Goal: Task Accomplishment & Management: Manage account settings

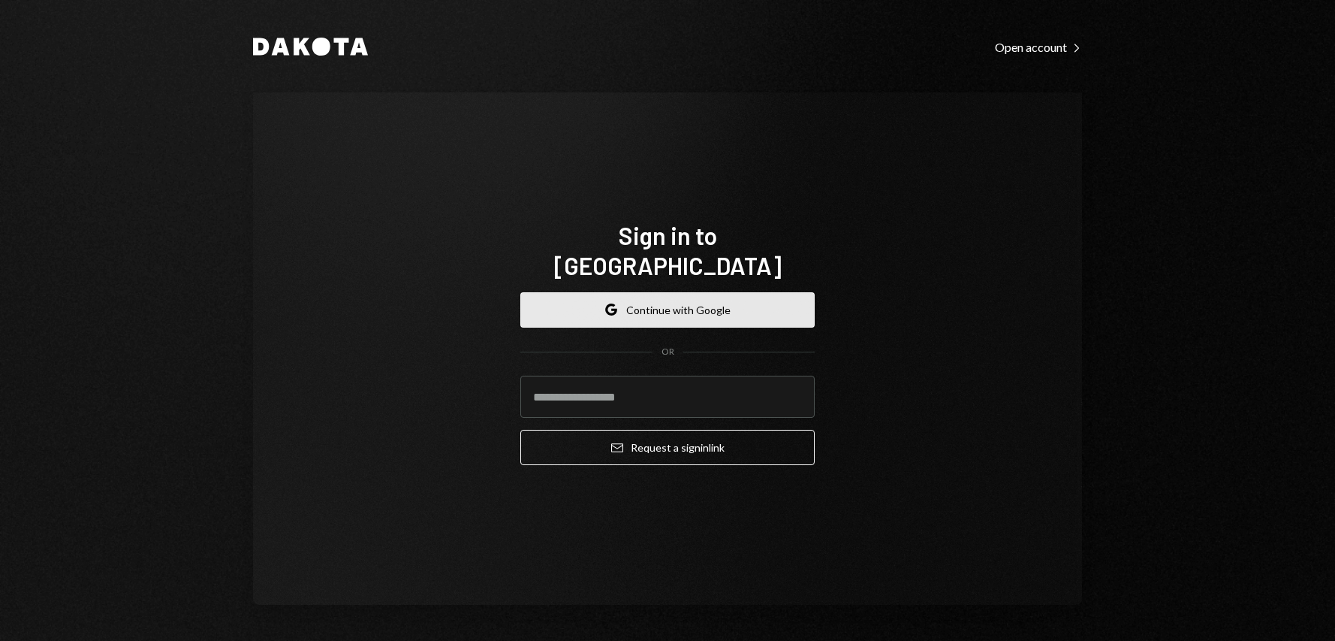
click at [688, 293] on button "Google Continue with Google" at bounding box center [667, 309] width 294 height 35
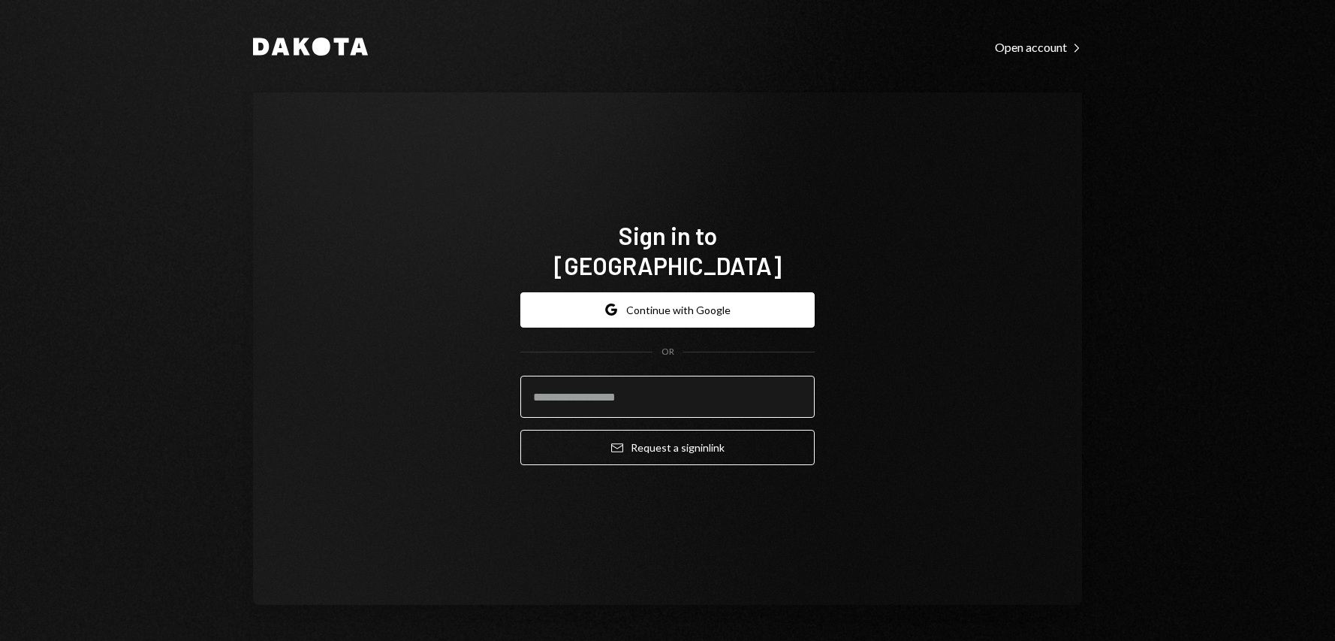
click at [578, 375] on input "email" at bounding box center [667, 396] width 294 height 42
type input "**********"
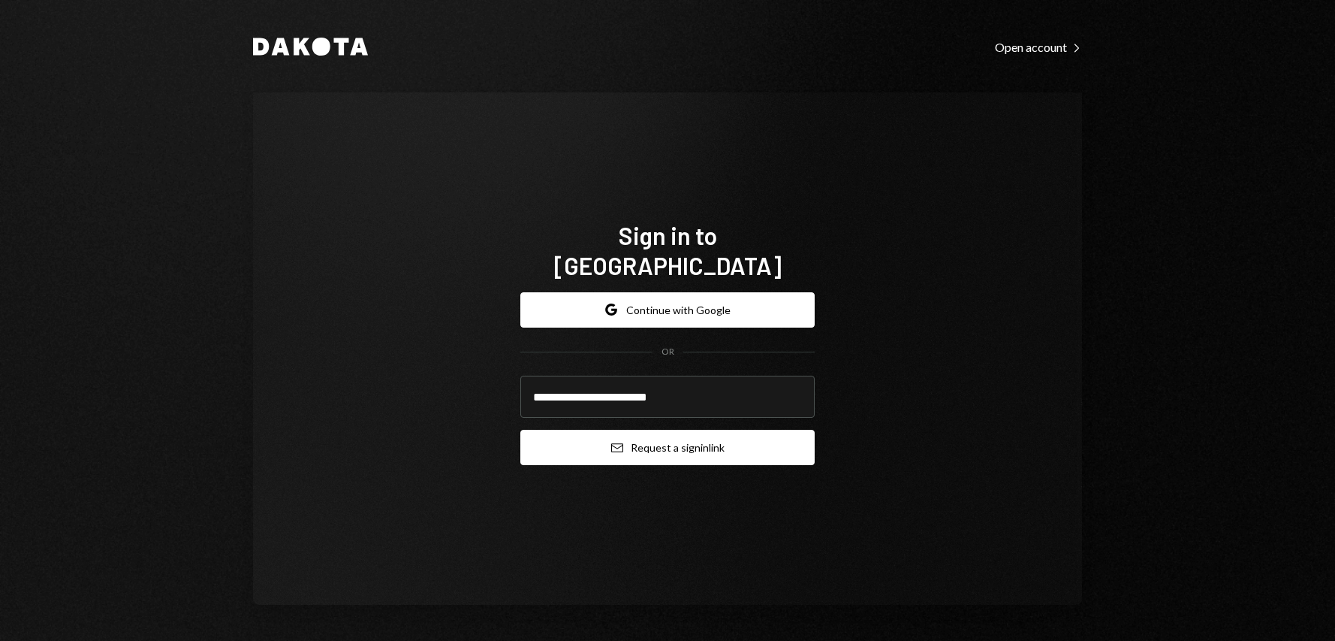
click at [674, 430] on button "Email Request a sign in link" at bounding box center [667, 447] width 294 height 35
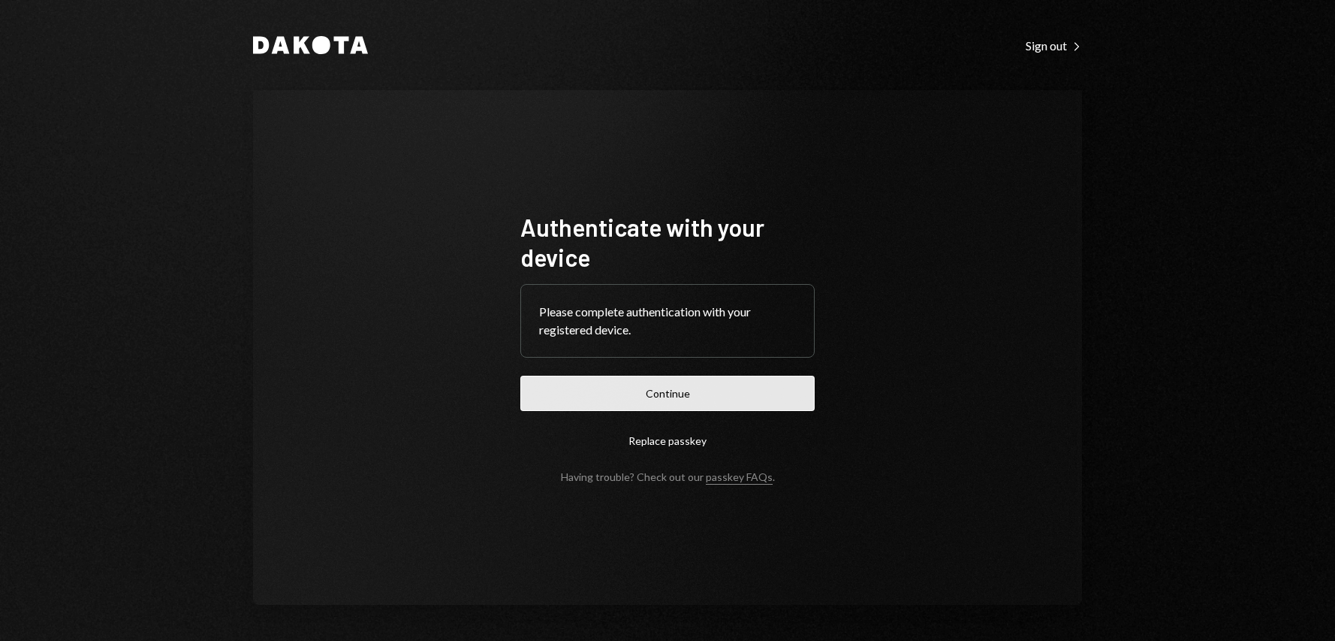
click at [650, 400] on button "Continue" at bounding box center [667, 392] width 294 height 35
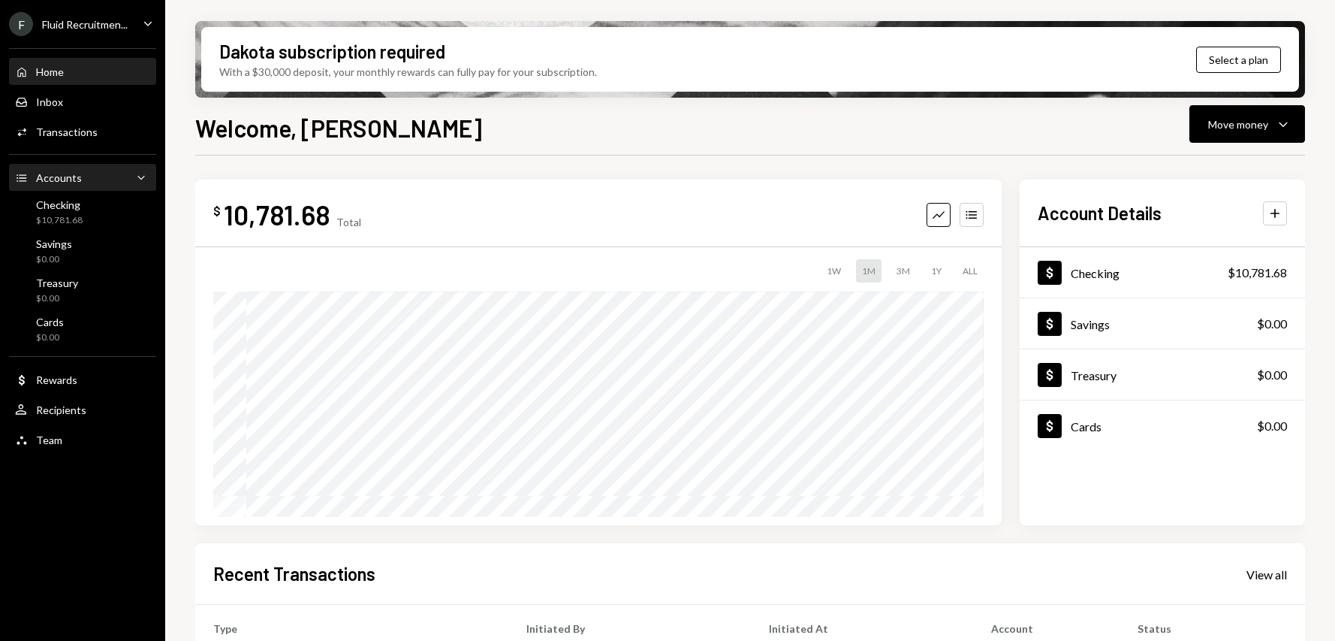
click at [65, 182] on div "Accounts" at bounding box center [59, 177] width 46 height 13
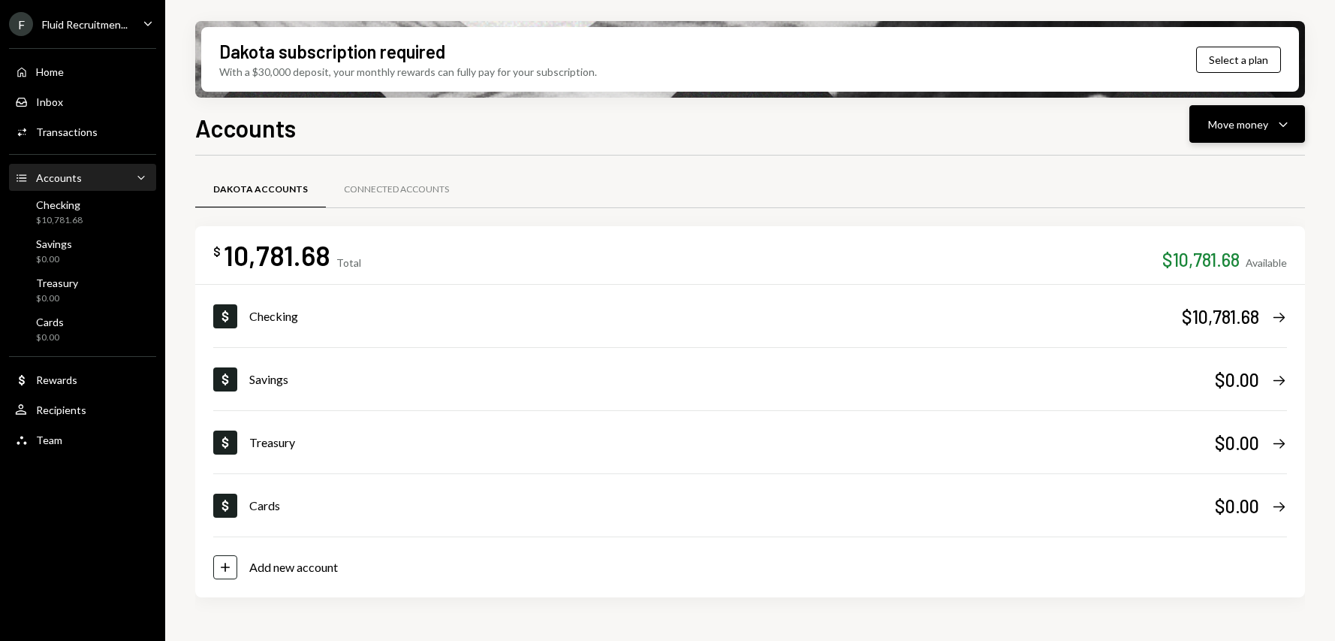
click at [1274, 126] on div "Move money Caret Down" at bounding box center [1247, 124] width 78 height 18
click at [1213, 174] on div "Send" at bounding box center [1235, 169] width 110 height 16
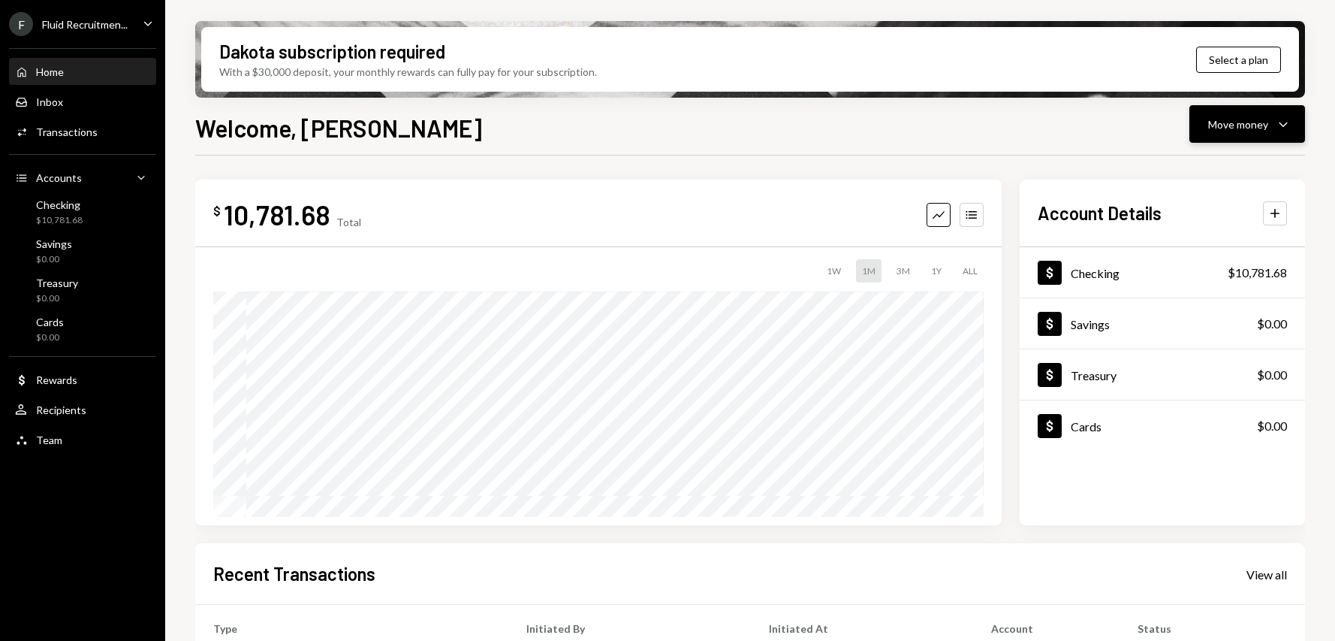
click at [1246, 125] on div "Move money" at bounding box center [1238, 124] width 60 height 16
click at [1189, 207] on div "Transfer" at bounding box center [1235, 203] width 110 height 16
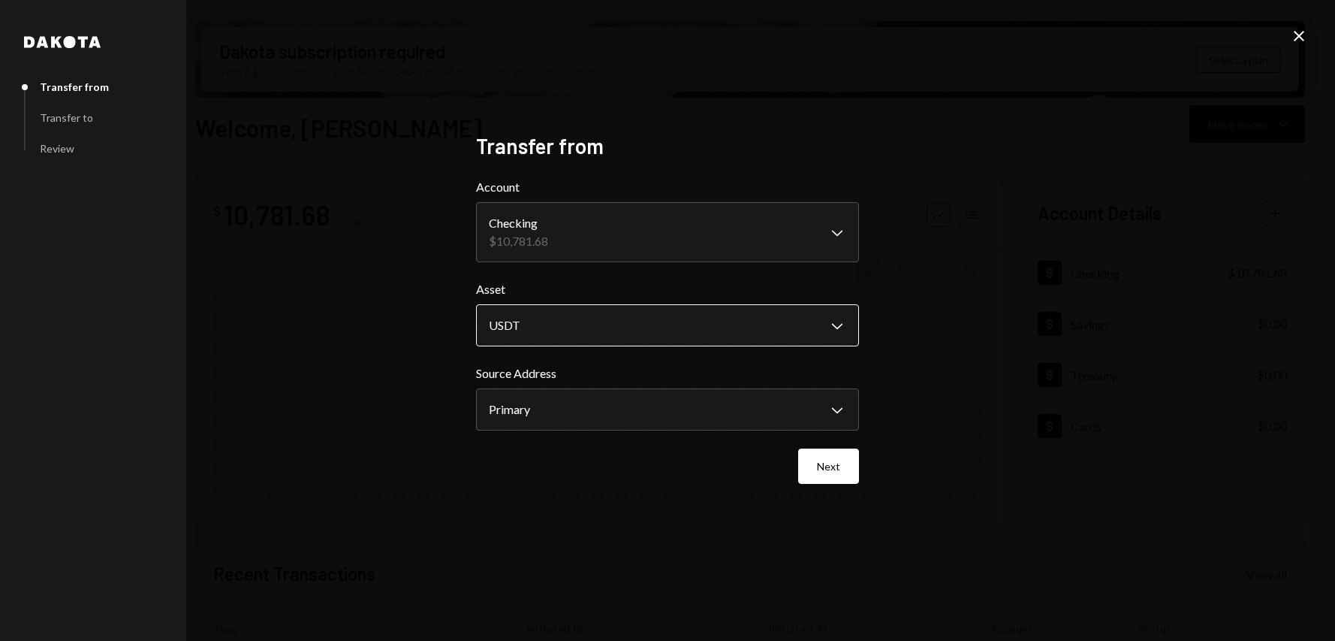
click at [616, 331] on body "**********" at bounding box center [667, 320] width 1335 height 641
click at [826, 464] on button "Next" at bounding box center [828, 465] width 61 height 35
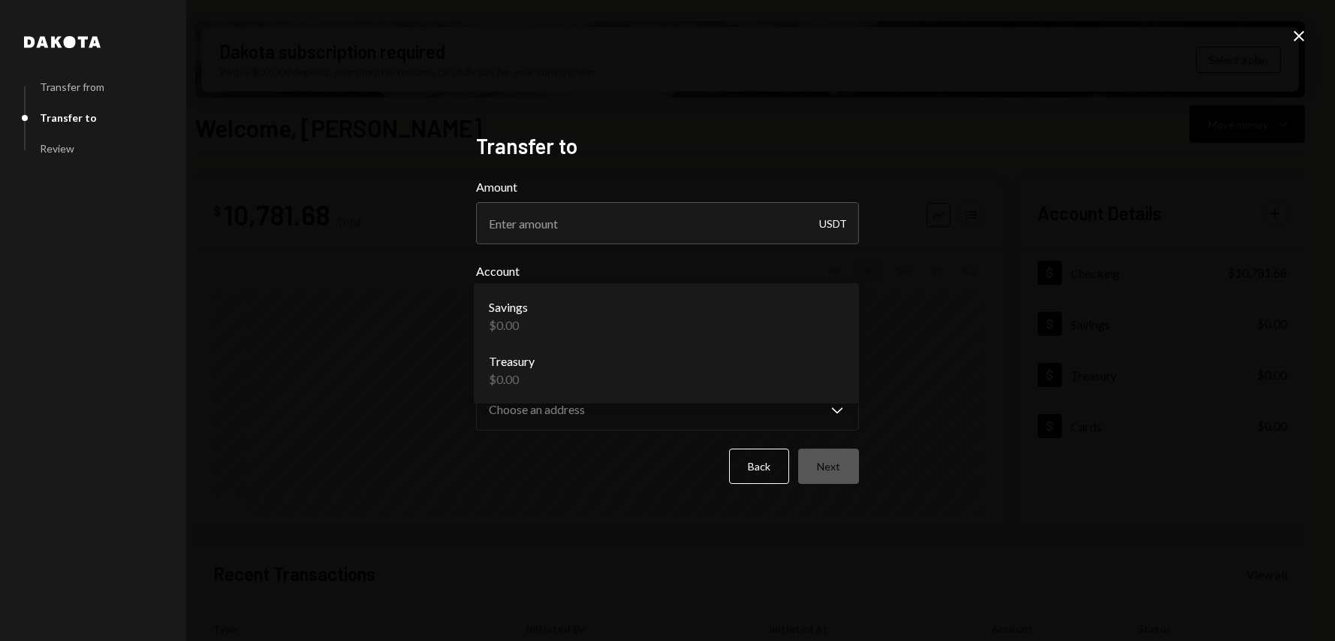
click at [697, 338] on body "**********" at bounding box center [667, 320] width 1335 height 641
click at [1298, 37] on icon at bounding box center [1299, 36] width 11 height 11
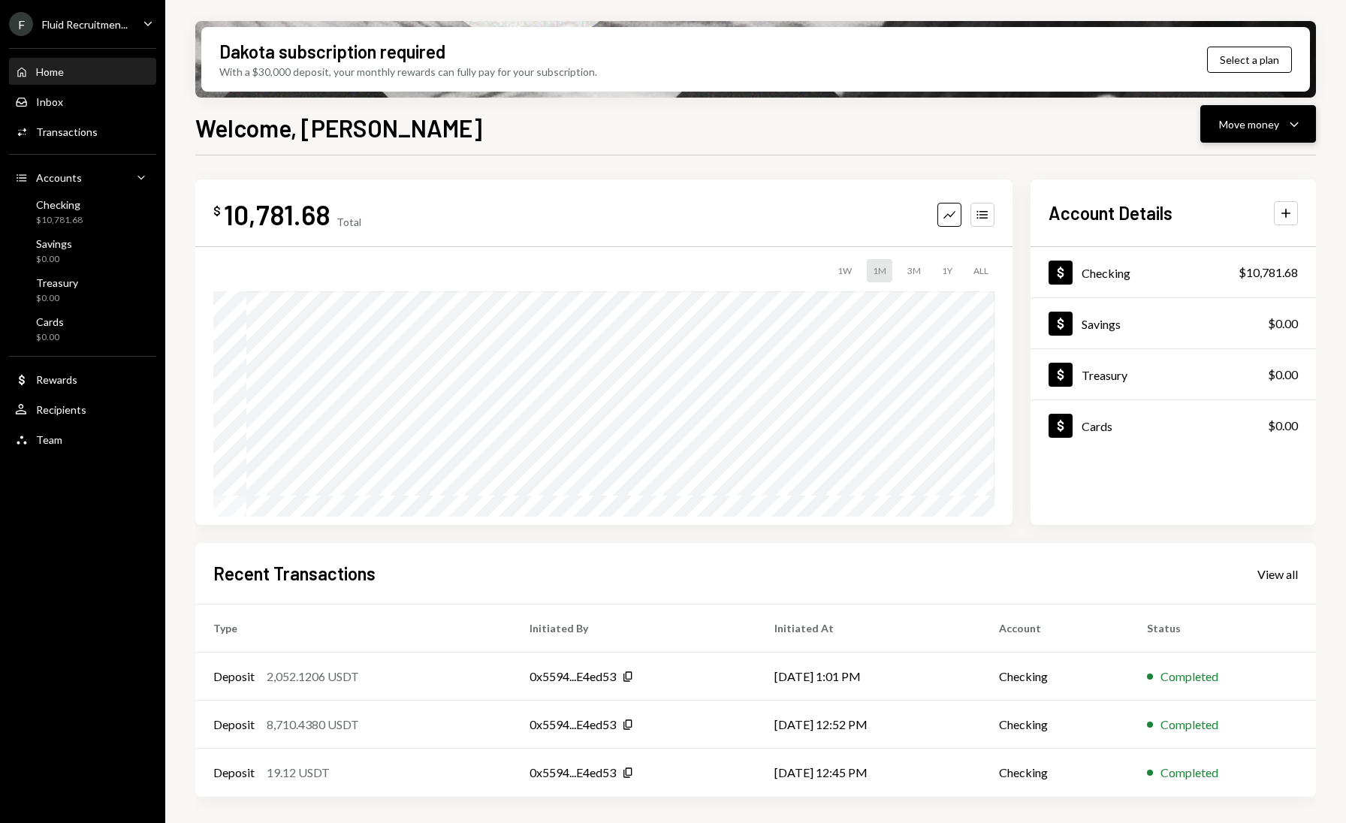
click at [1276, 126] on div "Move money" at bounding box center [1249, 124] width 60 height 16
click at [1200, 174] on div "Send" at bounding box center [1246, 169] width 110 height 16
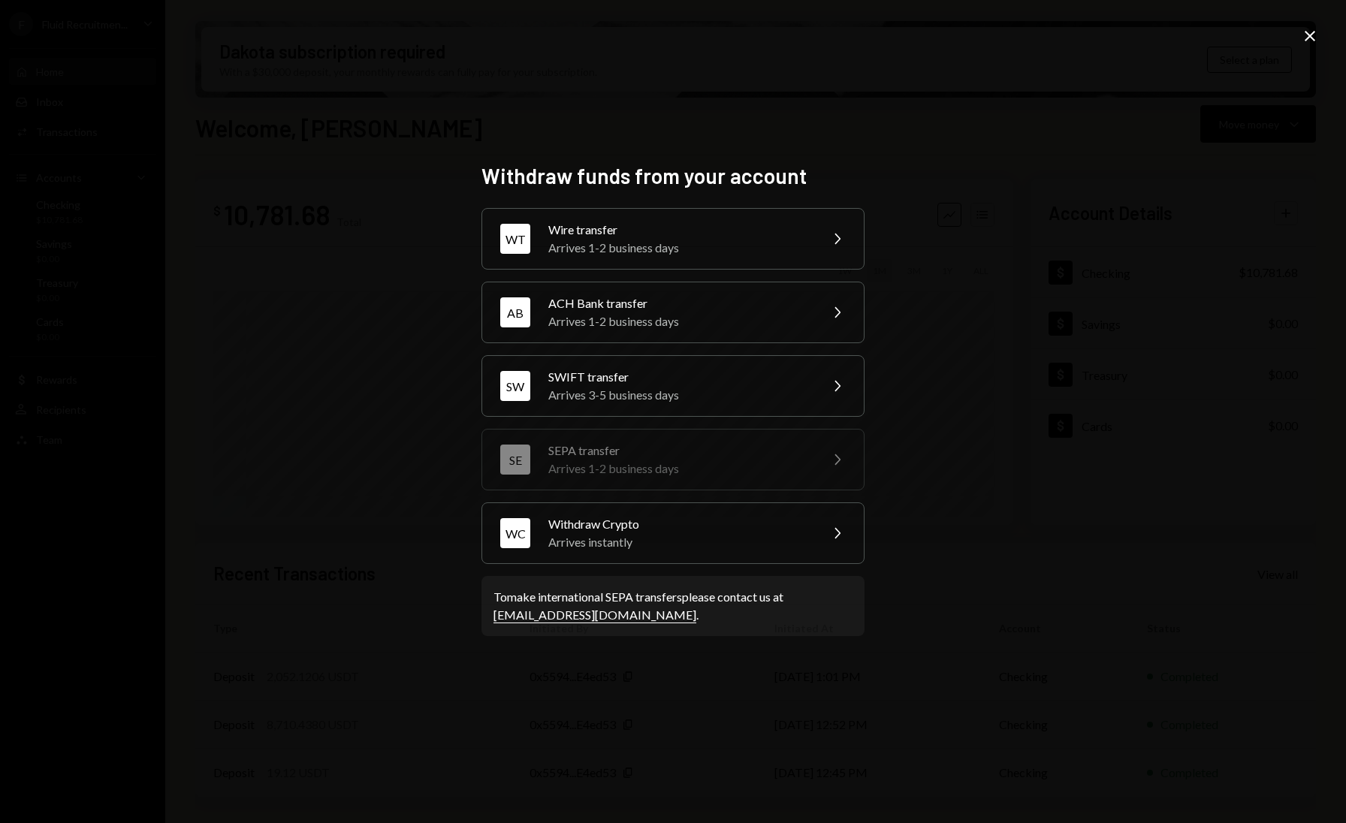
click at [576, 619] on link "[EMAIL_ADDRESS][DOMAIN_NAME]" at bounding box center [594, 616] width 203 height 16
click at [673, 642] on div "Withdraw funds from your account WT Wire transfer Arrives 1-2 business days Che…" at bounding box center [673, 411] width 1346 height 823
click at [553, 618] on link "[EMAIL_ADDRESS][DOMAIN_NAME]" at bounding box center [594, 616] width 203 height 16
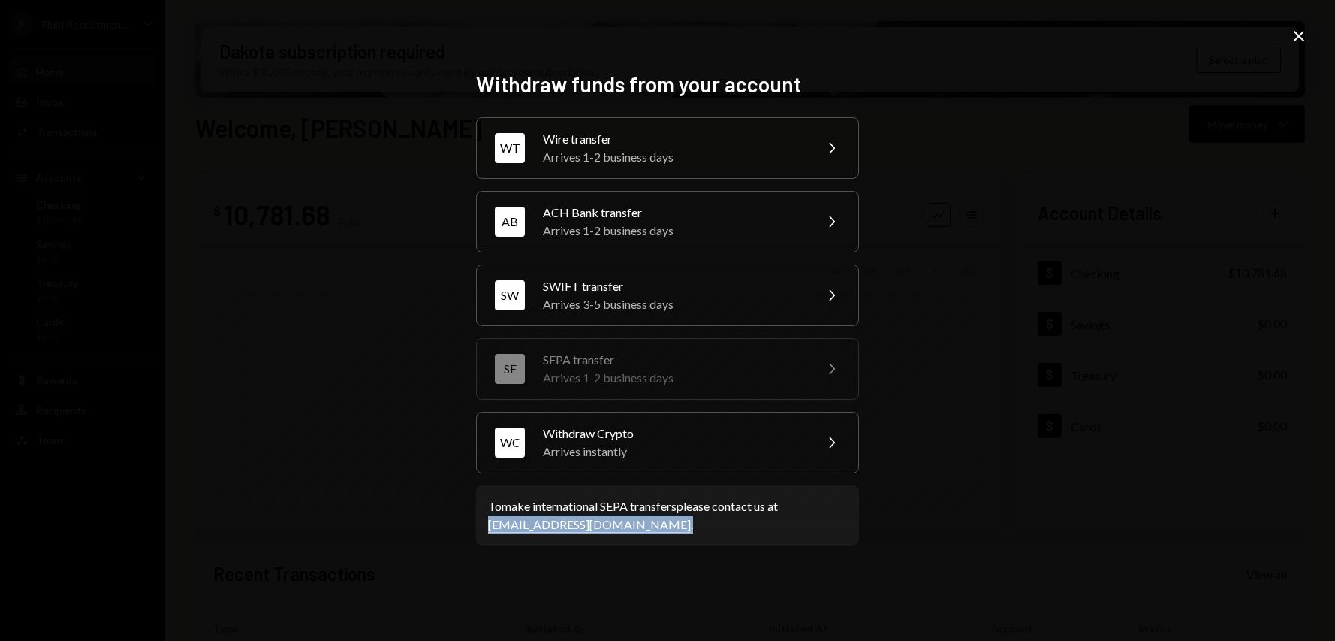
drag, startPoint x: 610, startPoint y: 530, endPoint x: 479, endPoint y: 524, distance: 130.8
click at [479, 525] on div "To make international SEPA transfers please contact us at support@dakota.xyz ." at bounding box center [667, 515] width 383 height 60
copy div "support@dakota.xyz ."
